Goal: Task Accomplishment & Management: Manage account settings

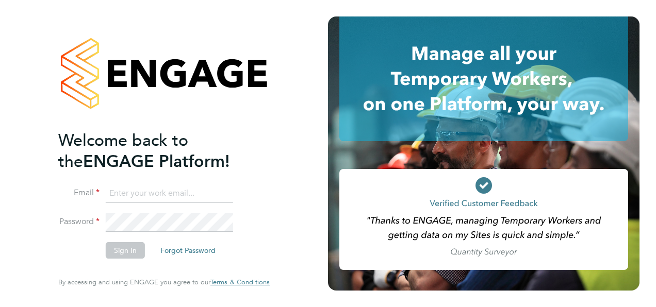
click at [141, 192] on input at bounding box center [169, 194] width 127 height 19
type input "ella.muse@manpower.co.uk"
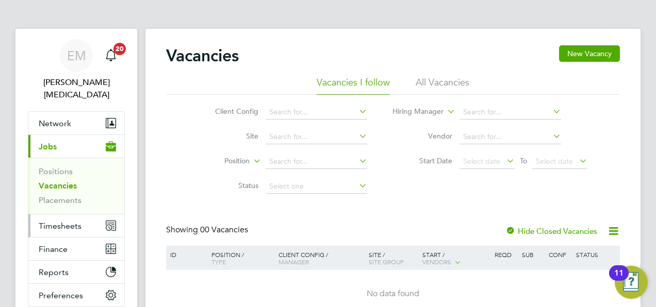
scroll to position [76, 0]
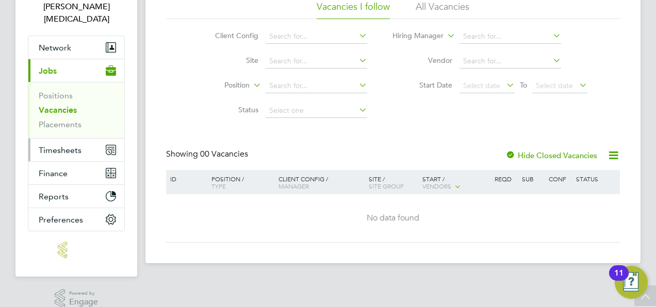
click at [65, 142] on button "Timesheets" at bounding box center [76, 150] width 96 height 23
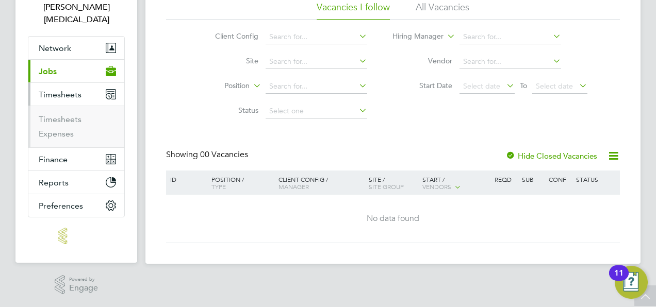
scroll to position [61, 0]
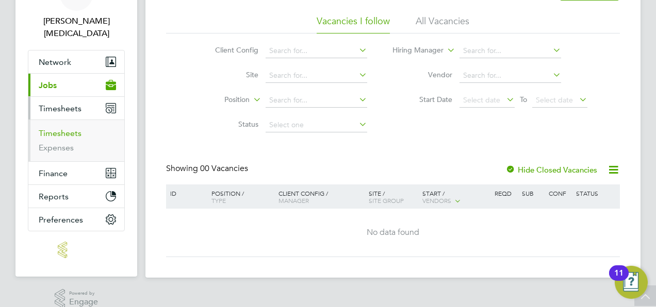
click at [55, 128] on link "Timesheets" at bounding box center [60, 133] width 43 height 10
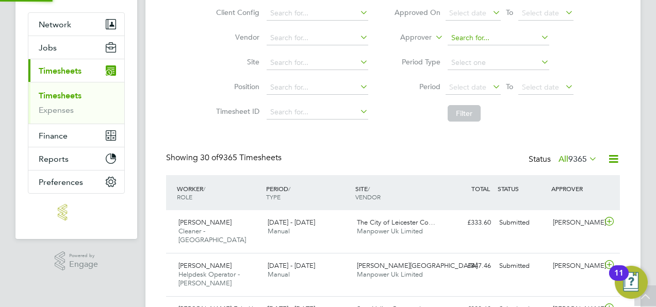
click at [486, 38] on input at bounding box center [499, 38] width 102 height 14
click at [464, 52] on li "[PERSON_NAME]" at bounding box center [498, 52] width 102 height 14
type input "[PERSON_NAME]"
click at [454, 106] on button "Filter" at bounding box center [464, 113] width 33 height 17
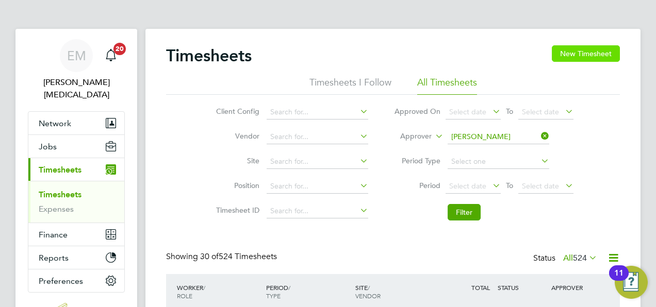
click at [564, 51] on button "New Timesheet" at bounding box center [586, 53] width 68 height 17
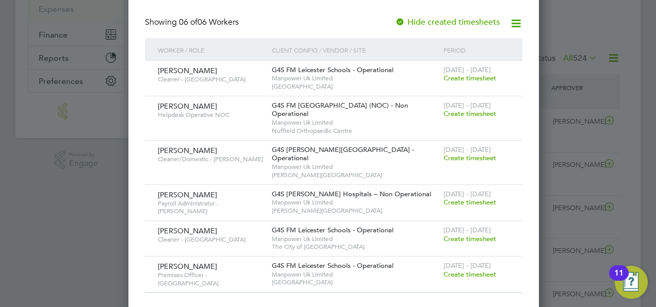
click at [468, 270] on span "Create timesheet" at bounding box center [470, 274] width 53 height 9
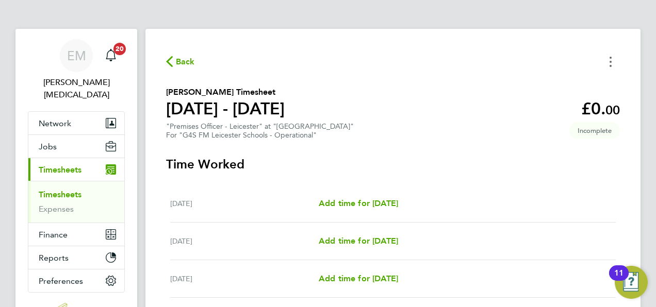
click at [609, 60] on button "Timesheets Menu" at bounding box center [610, 62] width 19 height 16
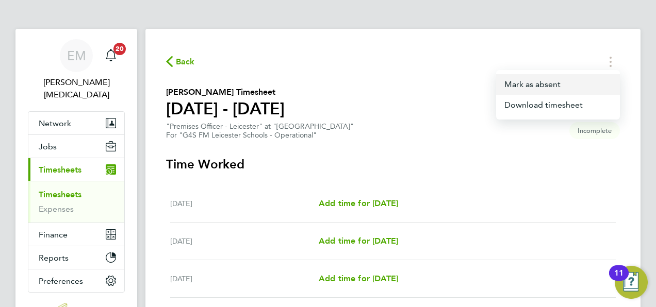
click at [560, 85] on button "Mark as absent" at bounding box center [558, 84] width 124 height 21
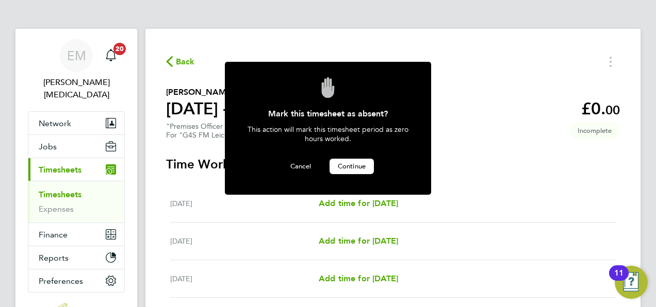
click at [362, 166] on span "Continue" at bounding box center [352, 166] width 28 height 9
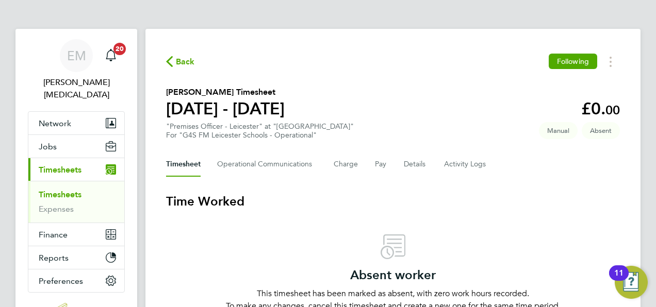
click at [187, 64] on span "Back" at bounding box center [185, 62] width 19 height 12
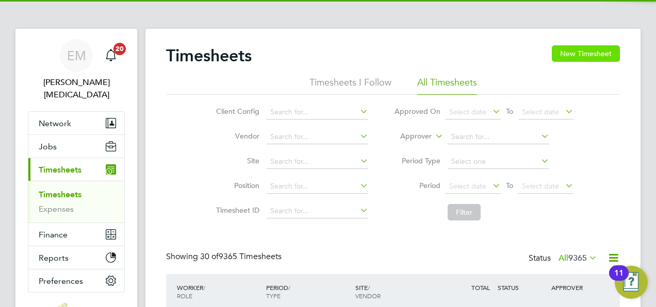
click at [598, 60] on button "New Timesheet" at bounding box center [586, 53] width 68 height 17
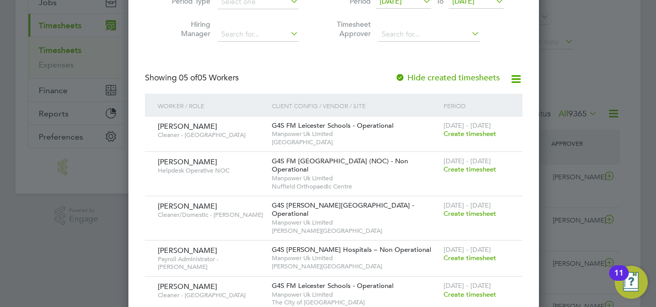
click at [88, 199] on div at bounding box center [328, 153] width 656 height 307
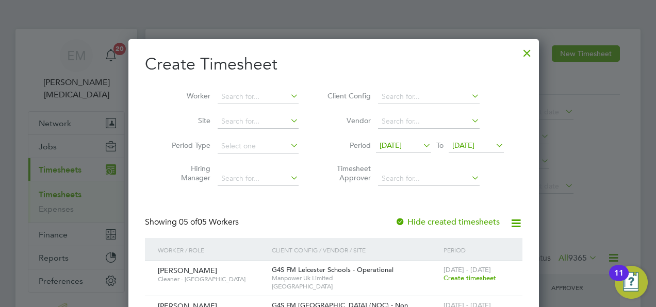
click at [518, 55] on div at bounding box center [527, 50] width 19 height 19
